Goal: Navigation & Orientation: Find specific page/section

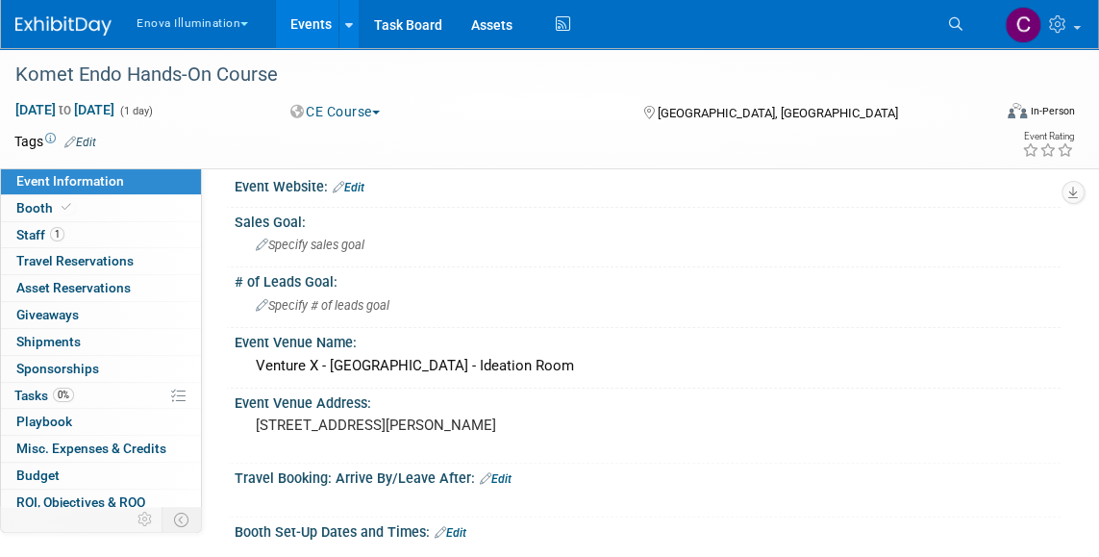
scroll to position [16, 0]
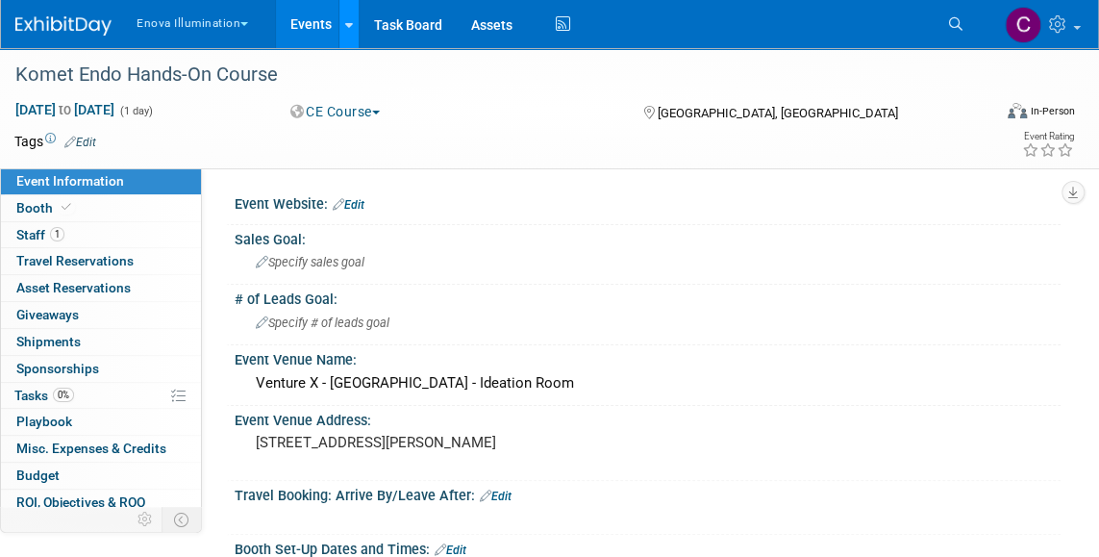
click at [349, 26] on icon at bounding box center [349, 25] width 8 height 13
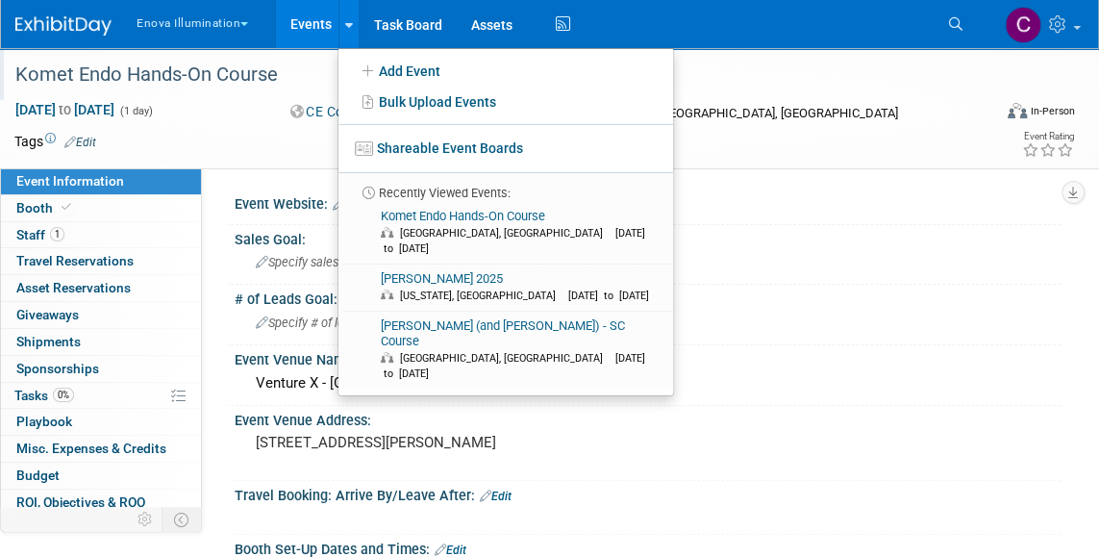
click at [315, 74] on div "Komet Endo Hands-On Course" at bounding box center [490, 75] width 963 height 35
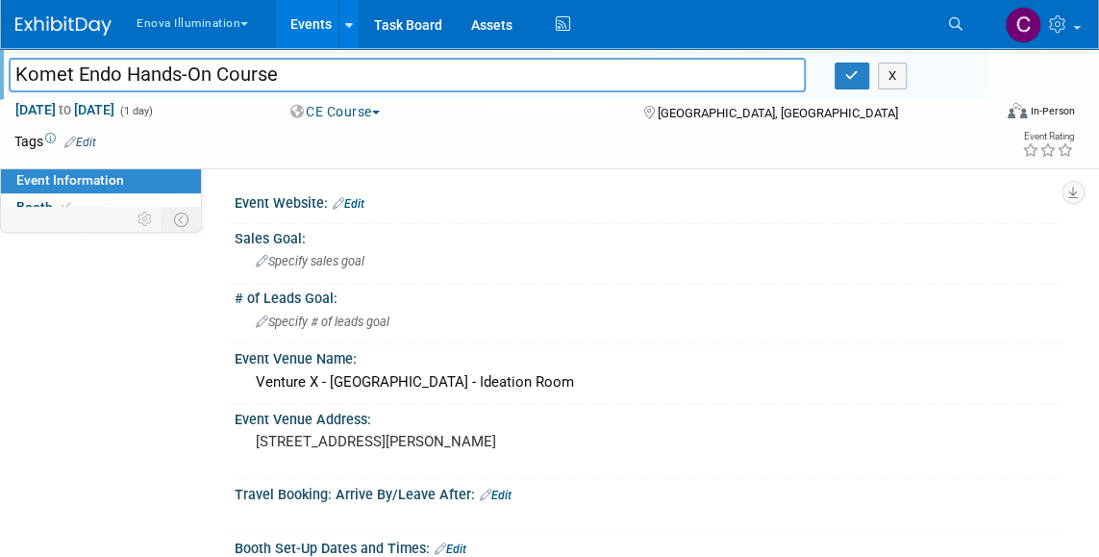
click at [306, 29] on link "Events" at bounding box center [311, 24] width 70 height 48
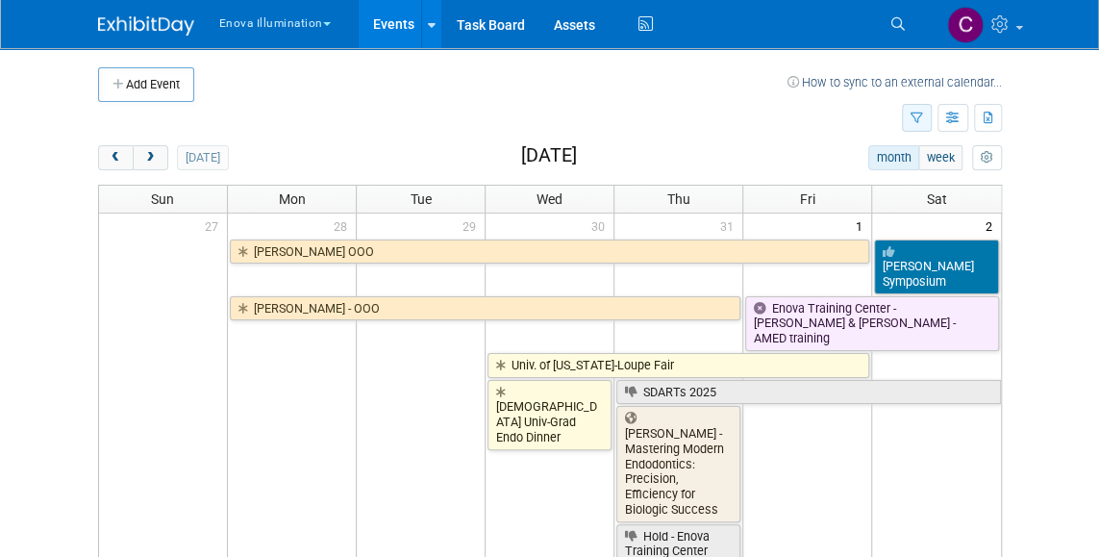
click at [915, 115] on icon "button" at bounding box center [917, 119] width 13 height 13
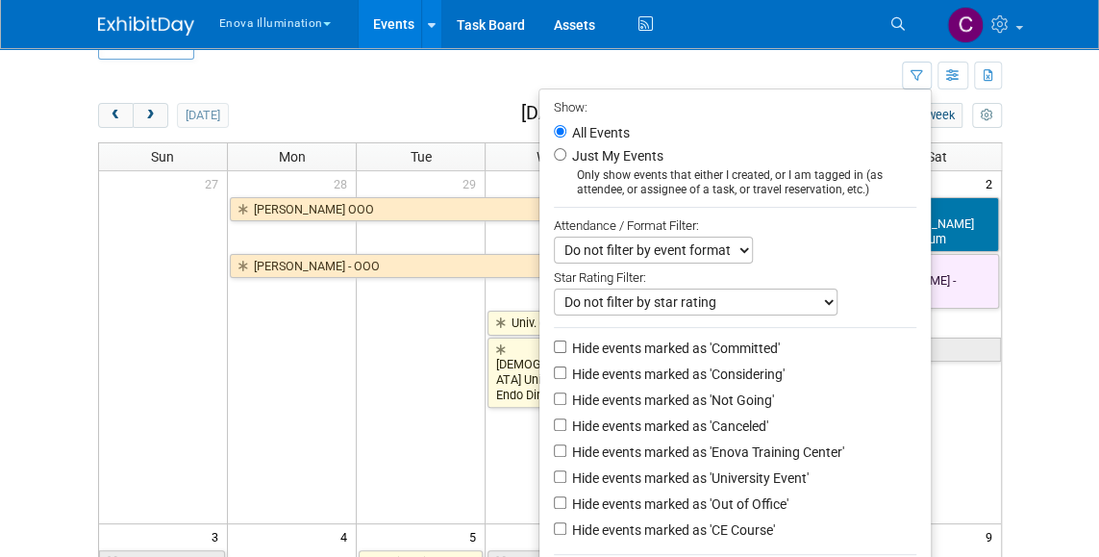
scroll to position [40, 0]
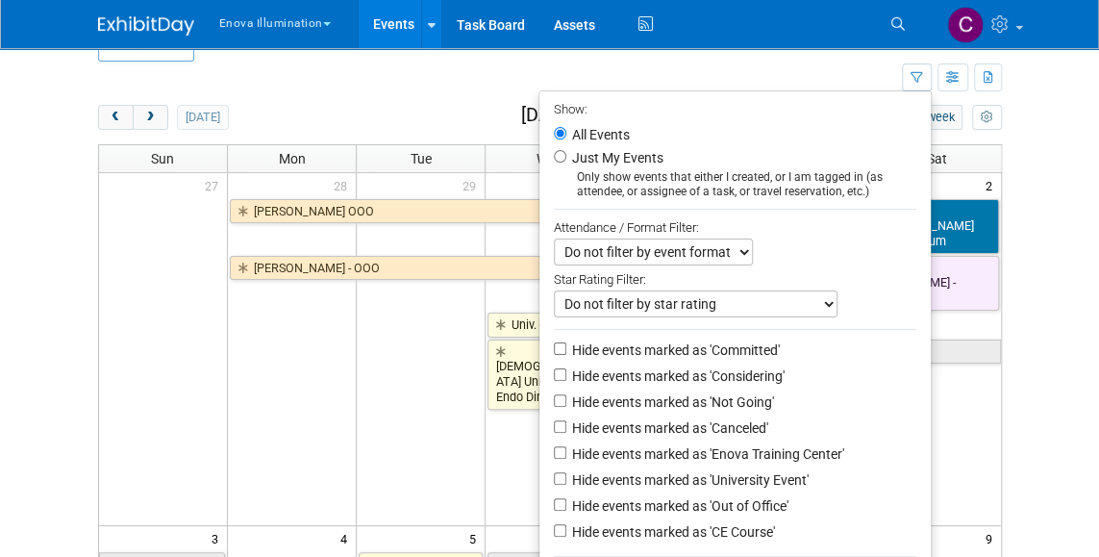
click at [760, 75] on td at bounding box center [500, 79] width 804 height 34
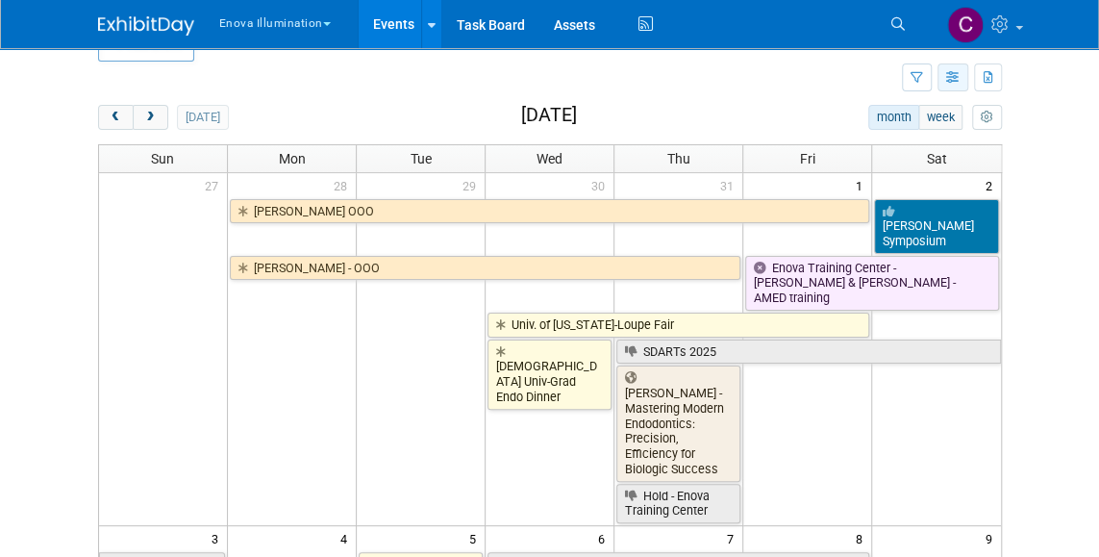
click at [954, 77] on icon "button" at bounding box center [953, 78] width 14 height 13
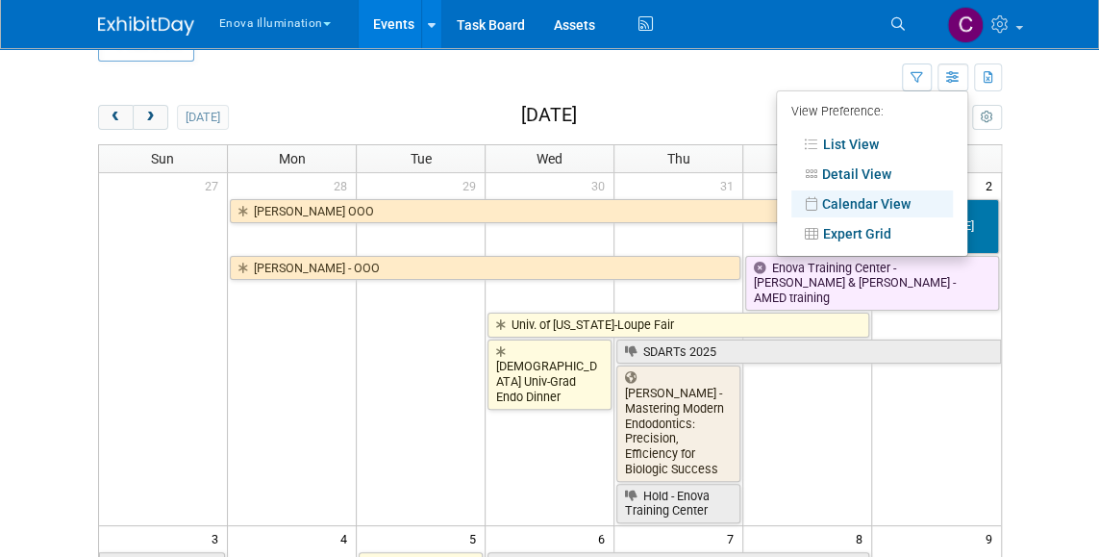
click at [838, 69] on td at bounding box center [500, 79] width 804 height 34
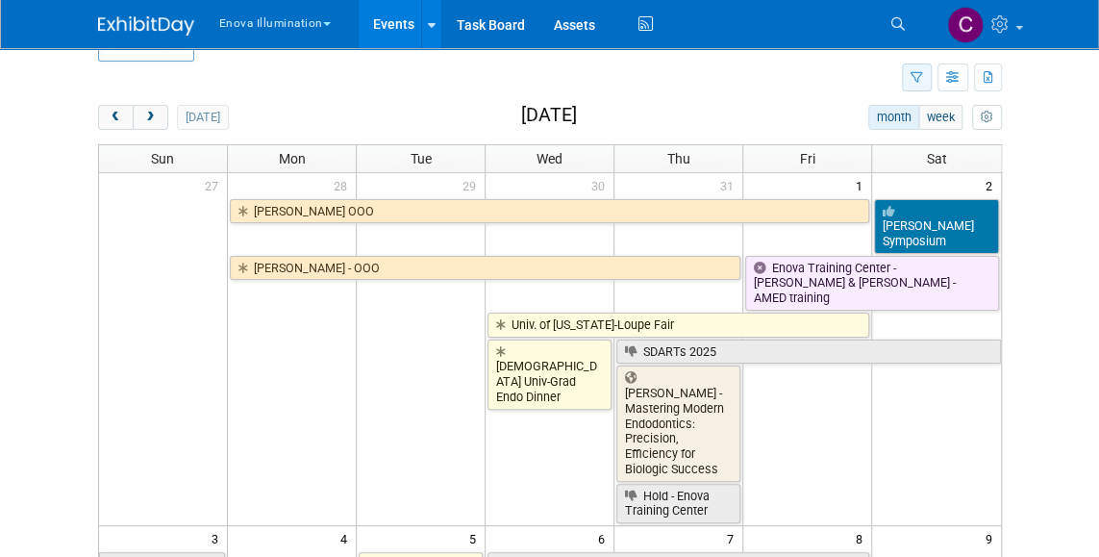
click at [925, 78] on button "button" at bounding box center [917, 77] width 30 height 28
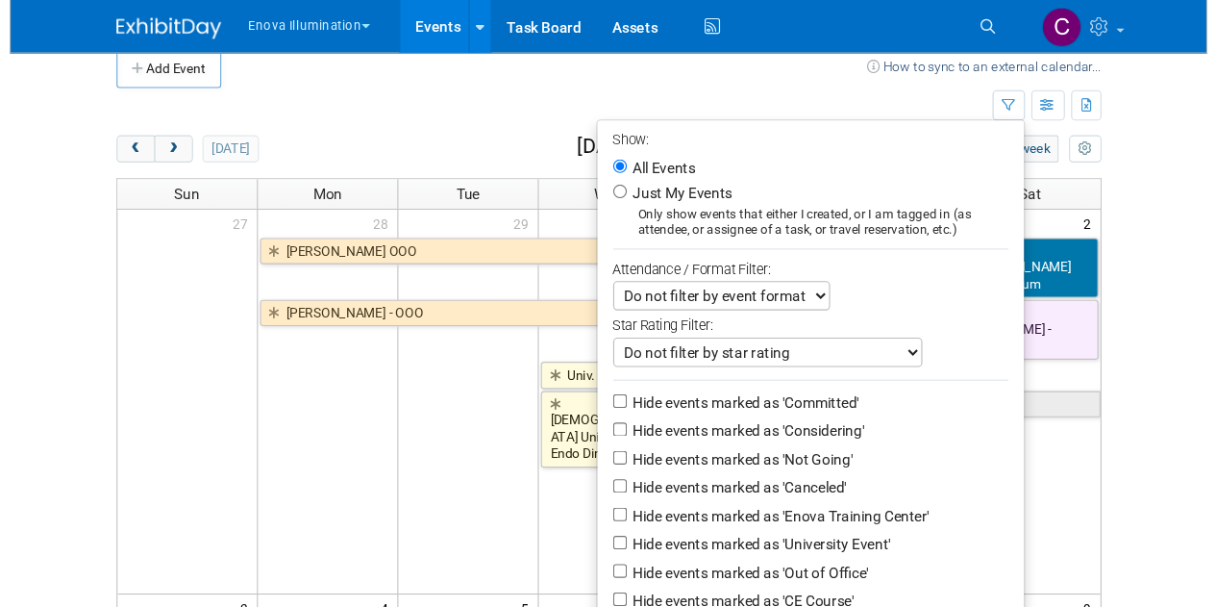
scroll to position [12, 0]
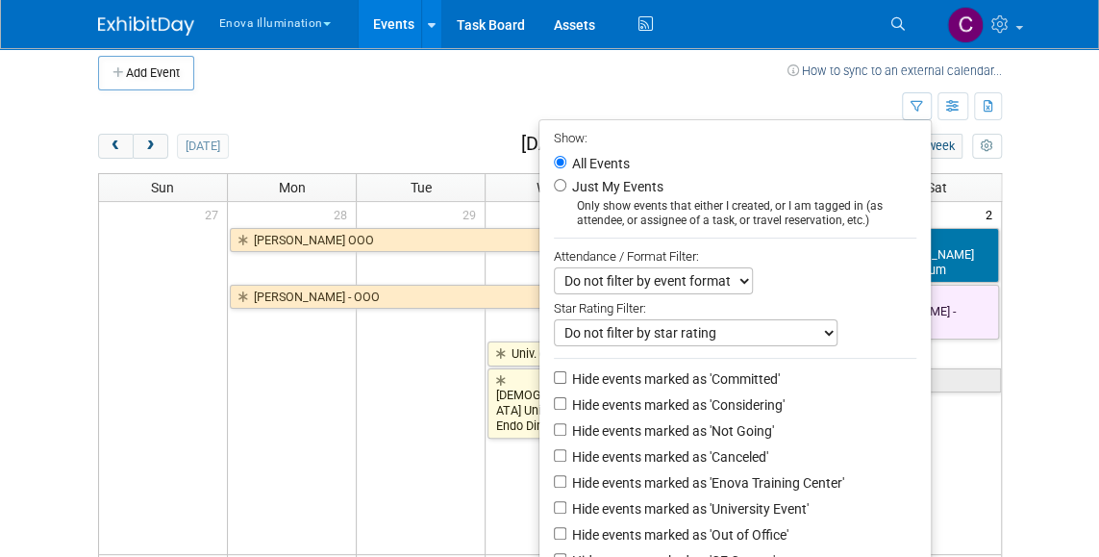
click at [763, 86] on td at bounding box center [490, 73] width 593 height 35
